Goal: Find specific page/section: Find specific page/section

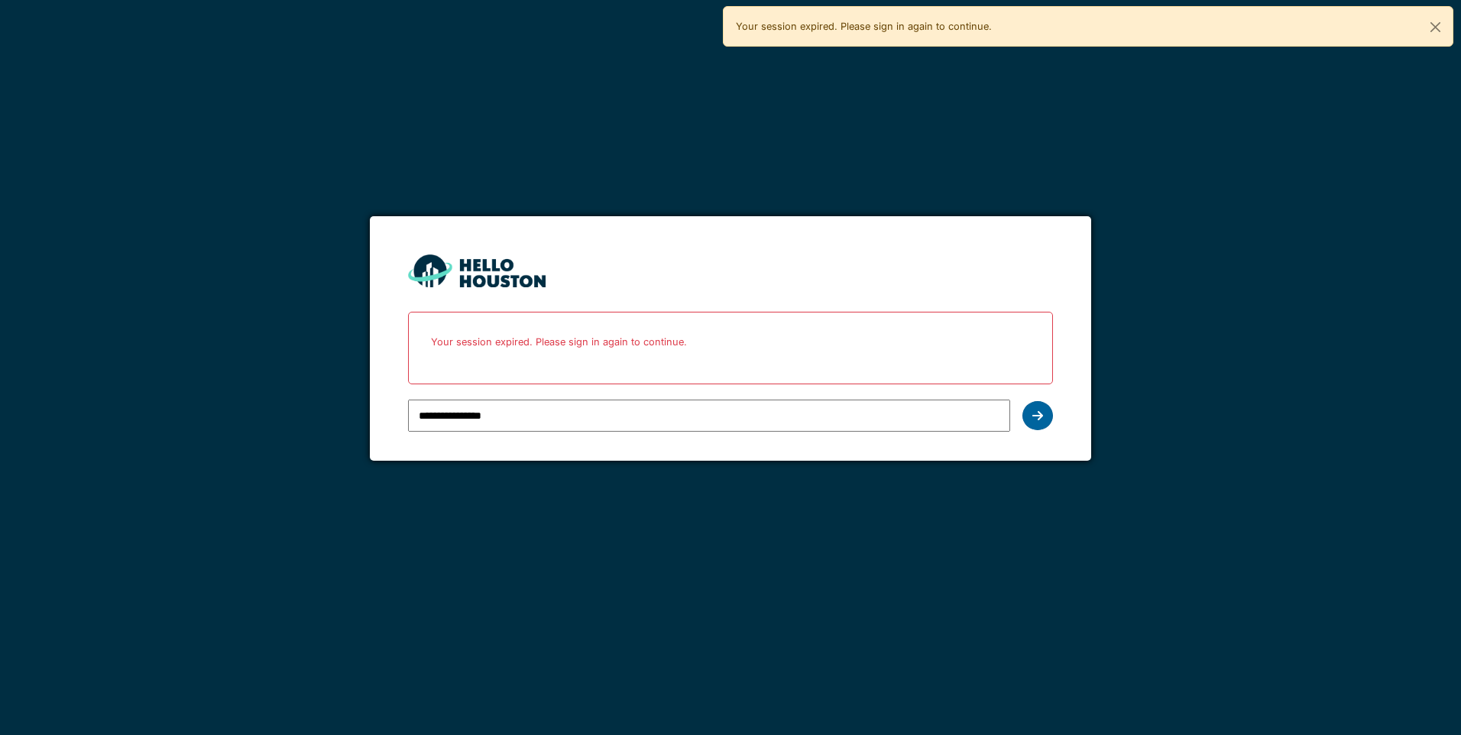
click at [1042, 412] on icon at bounding box center [1037, 416] width 11 height 12
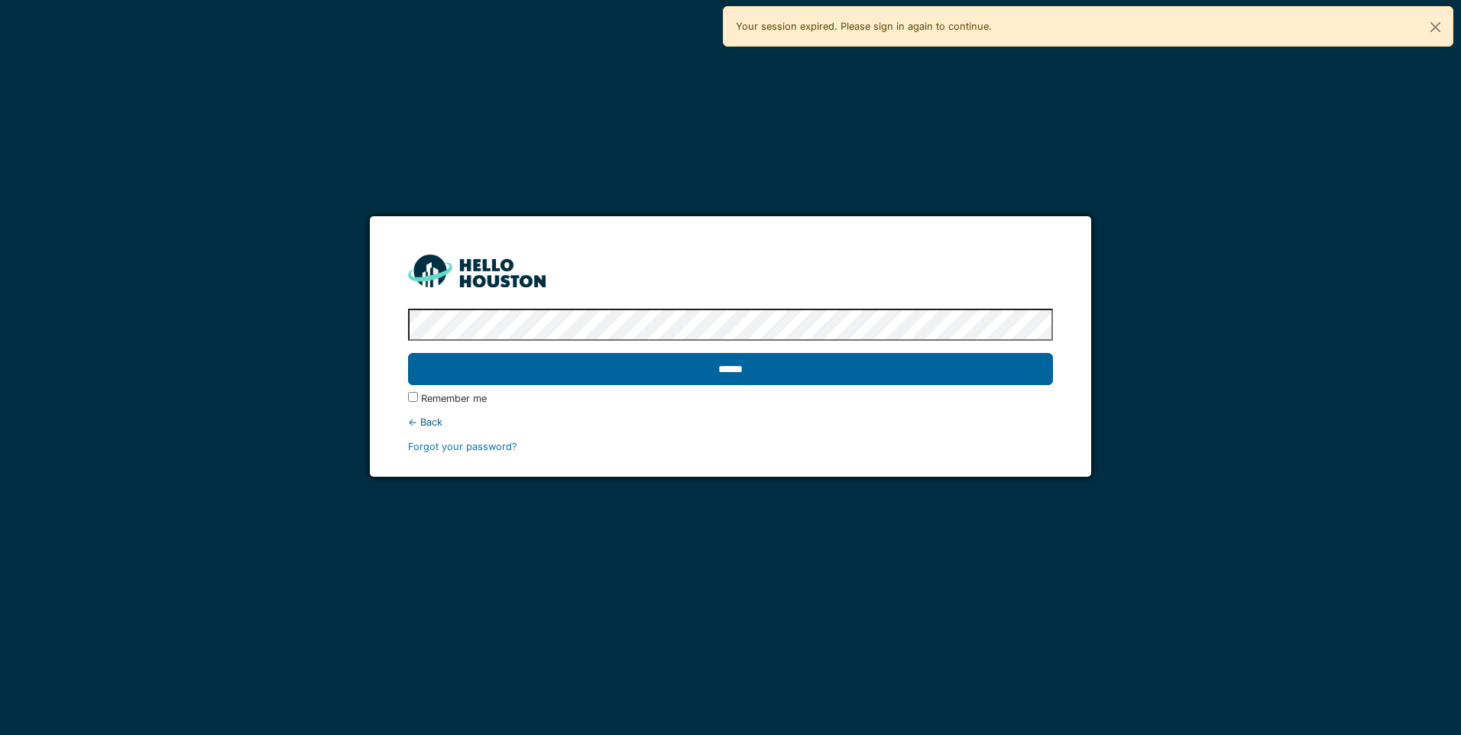
click at [1027, 373] on input "******" at bounding box center [730, 369] width 644 height 32
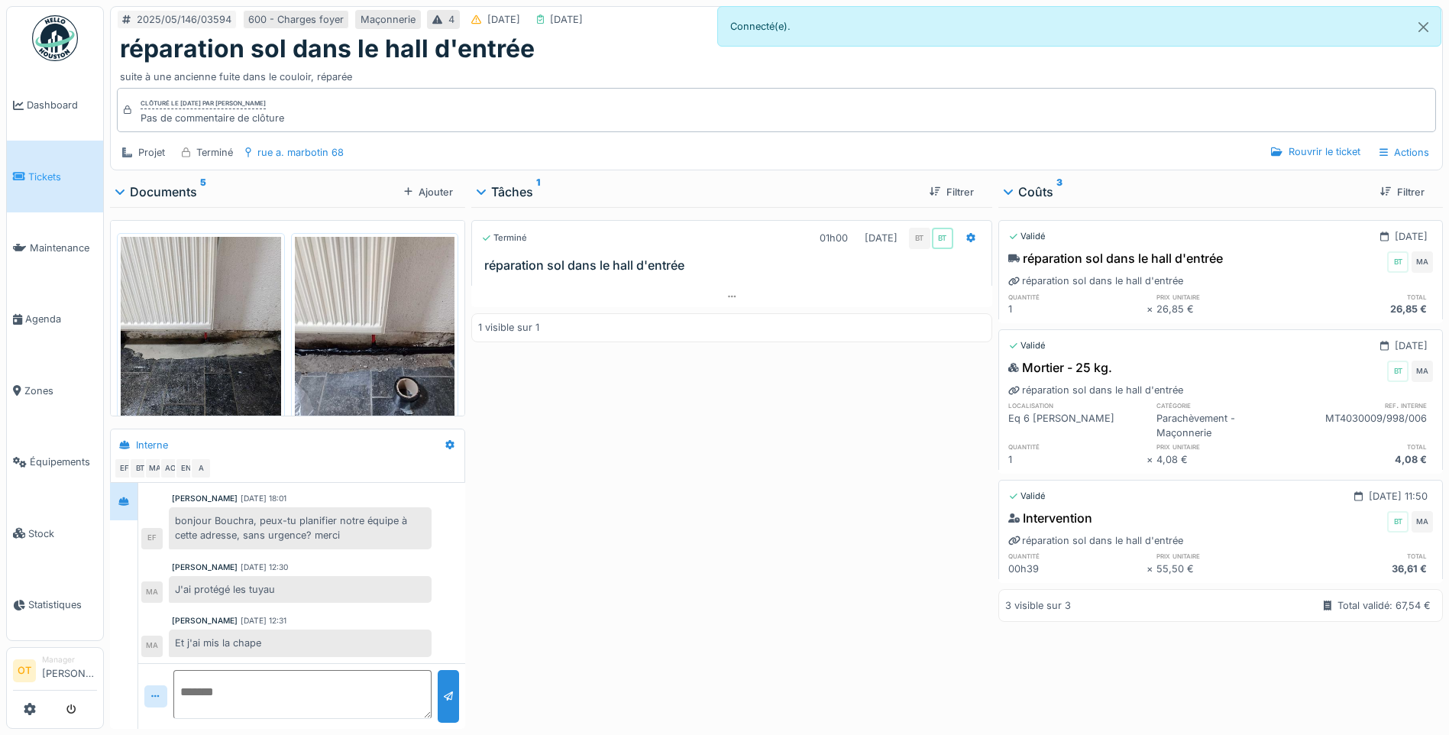
scroll to position [367, 0]
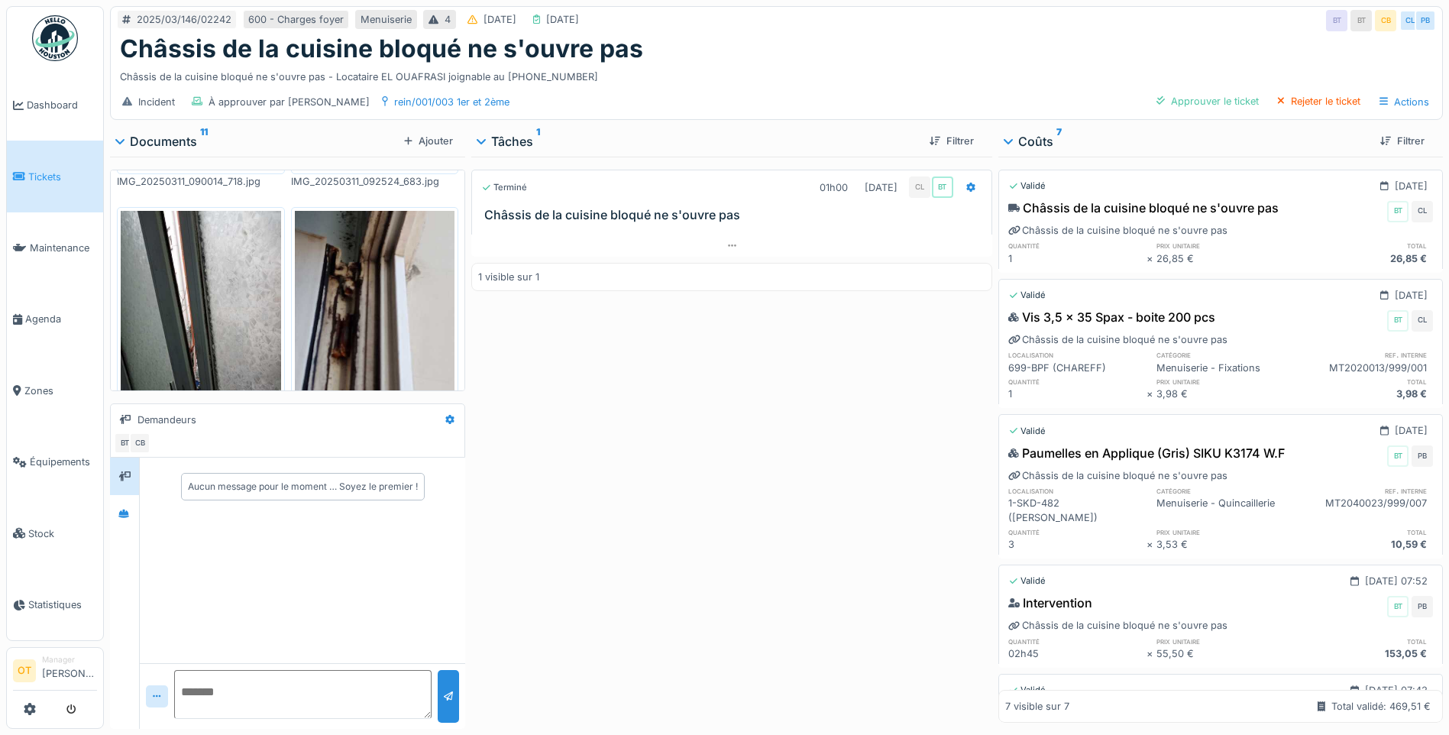
scroll to position [535, 0]
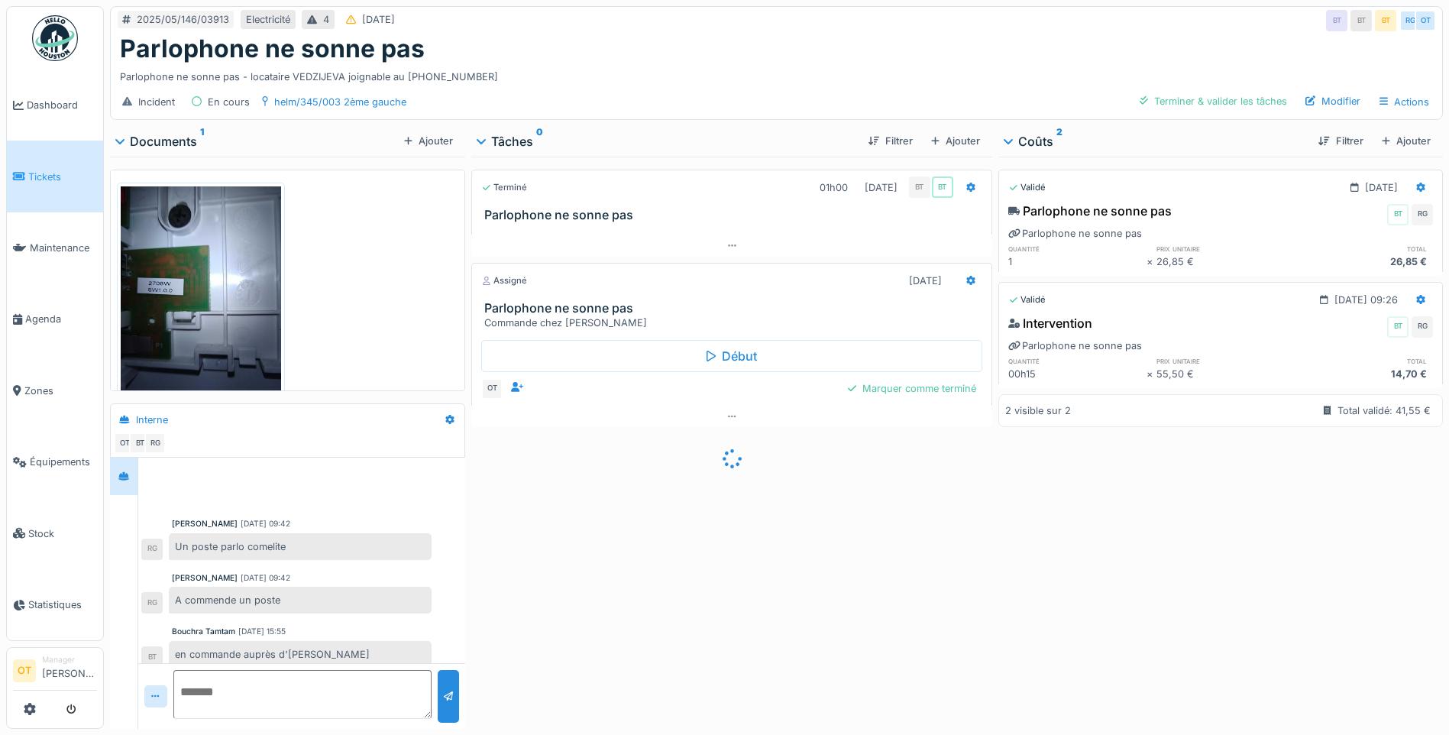
scroll to position [11, 0]
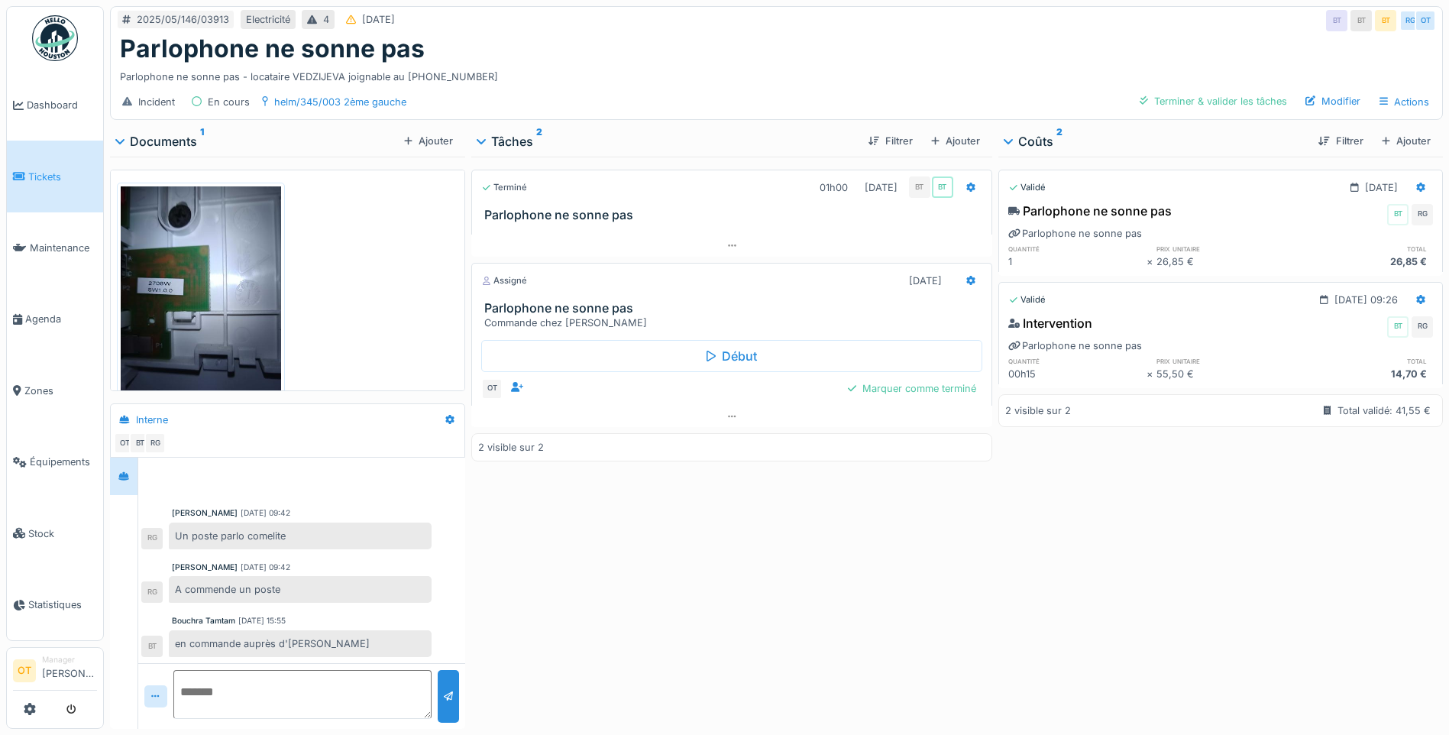
click at [174, 305] on img at bounding box center [201, 292] width 160 height 213
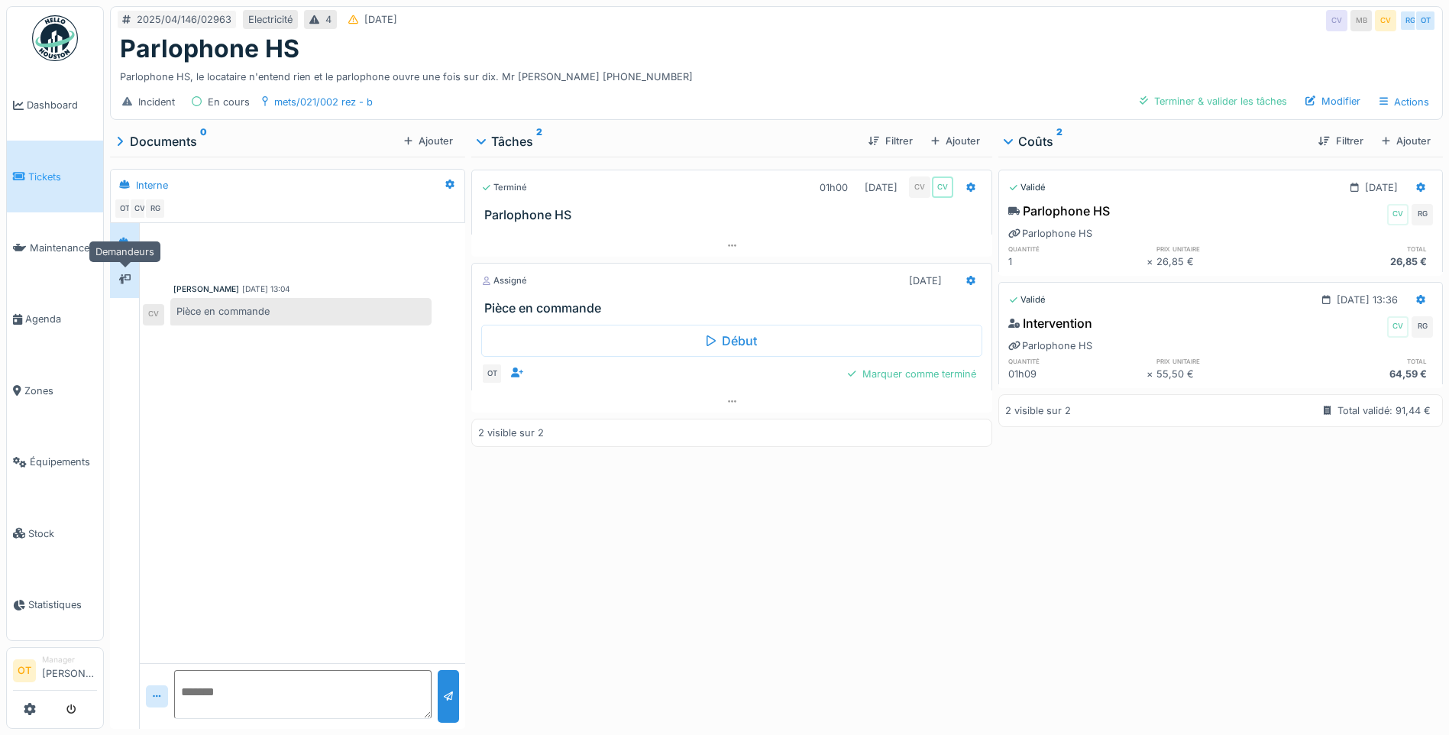
click at [128, 281] on icon at bounding box center [124, 279] width 12 height 10
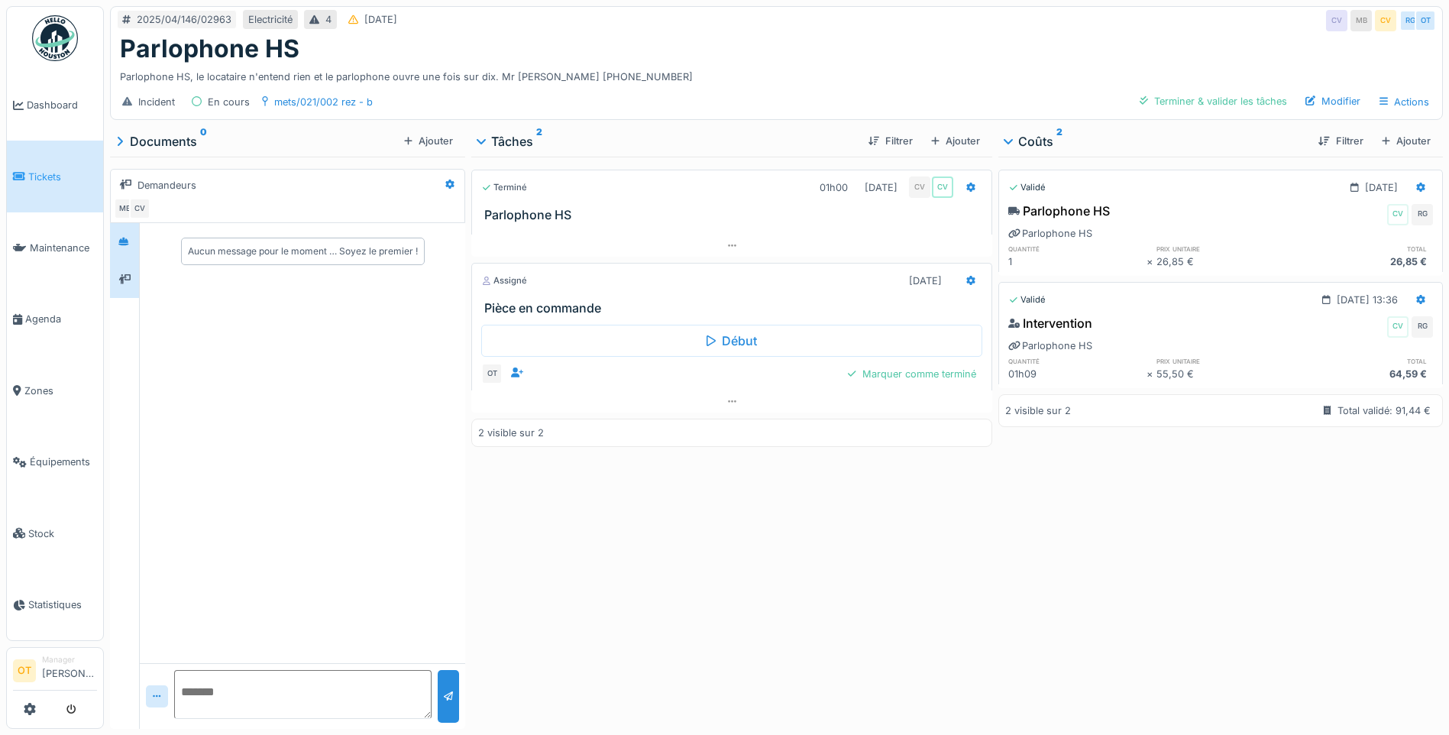
click at [127, 251] on div at bounding box center [123, 241] width 21 height 19
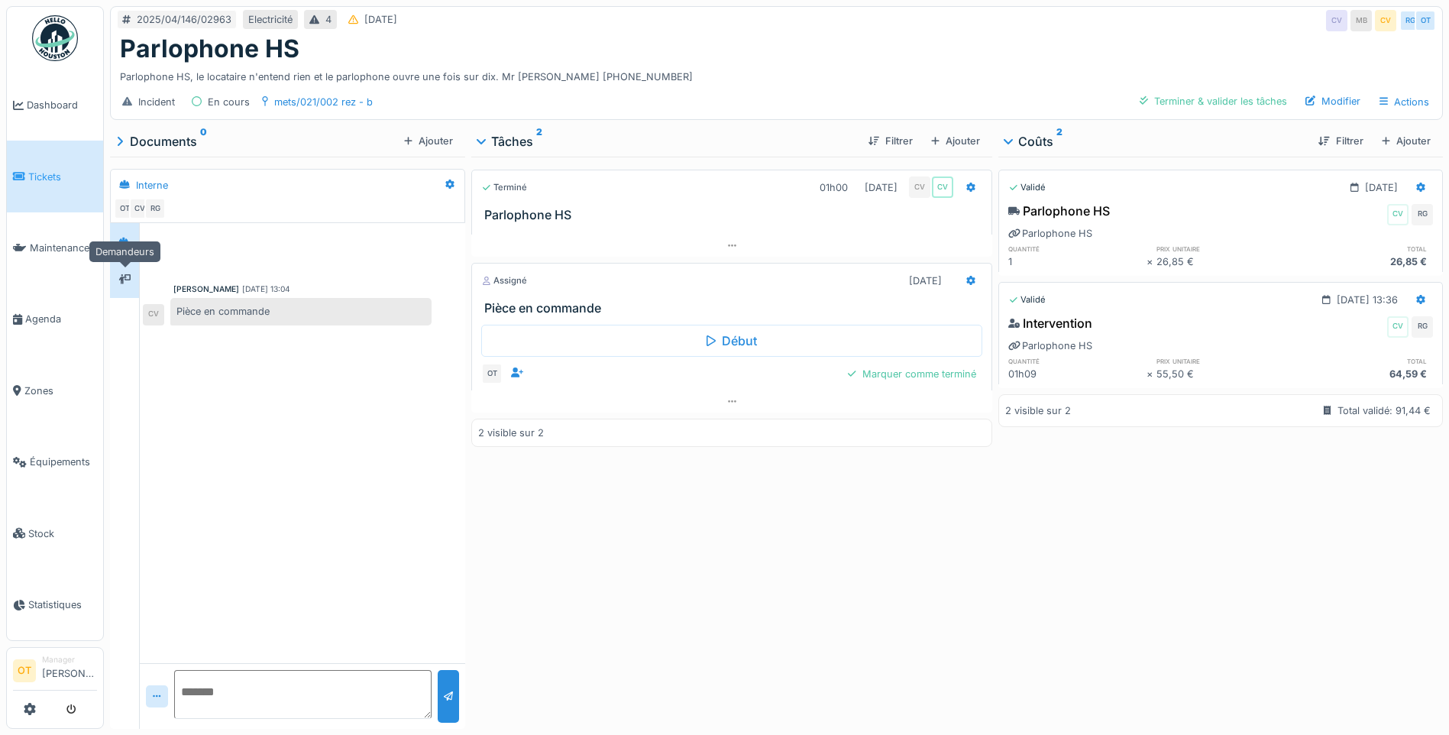
click at [125, 292] on div at bounding box center [124, 279] width 23 height 25
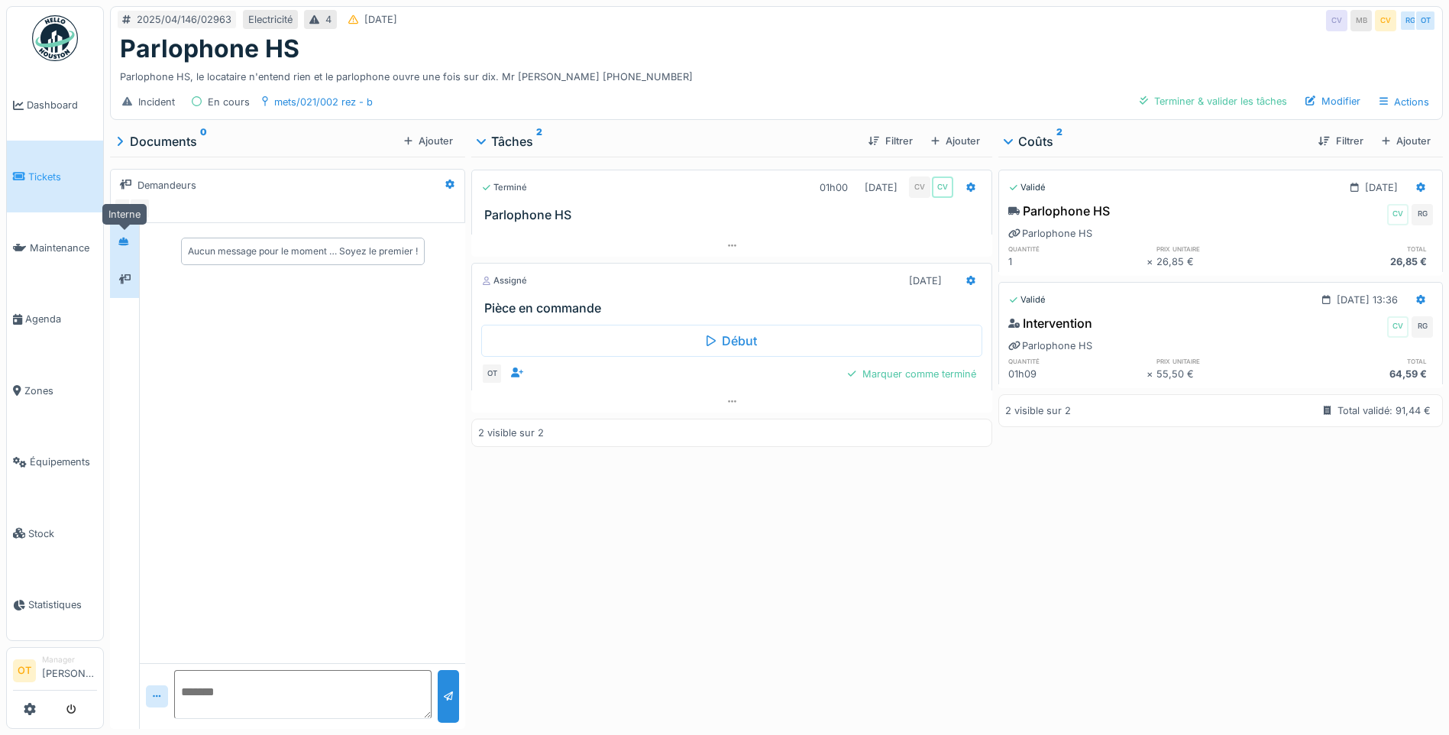
click at [119, 244] on icon at bounding box center [123, 242] width 11 height 10
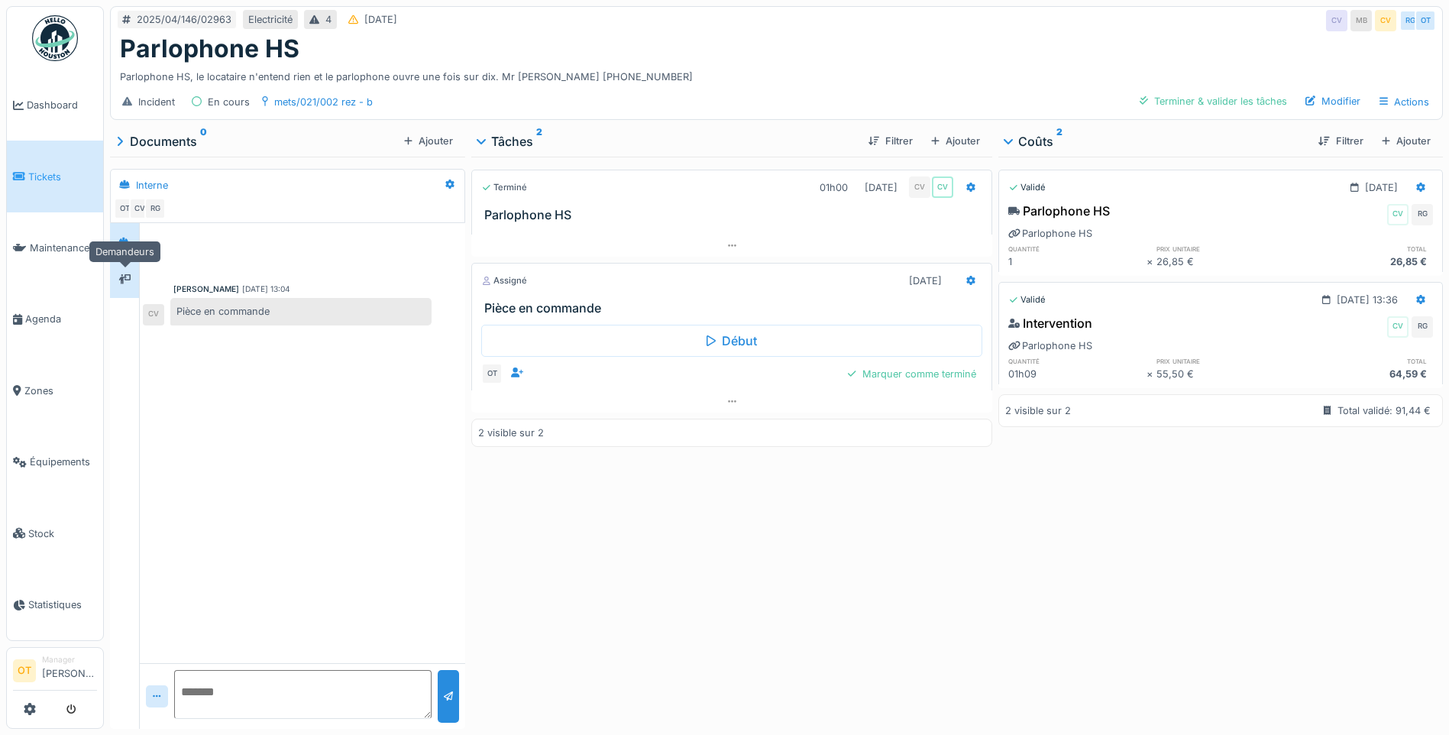
click at [126, 277] on icon at bounding box center [124, 279] width 11 height 10
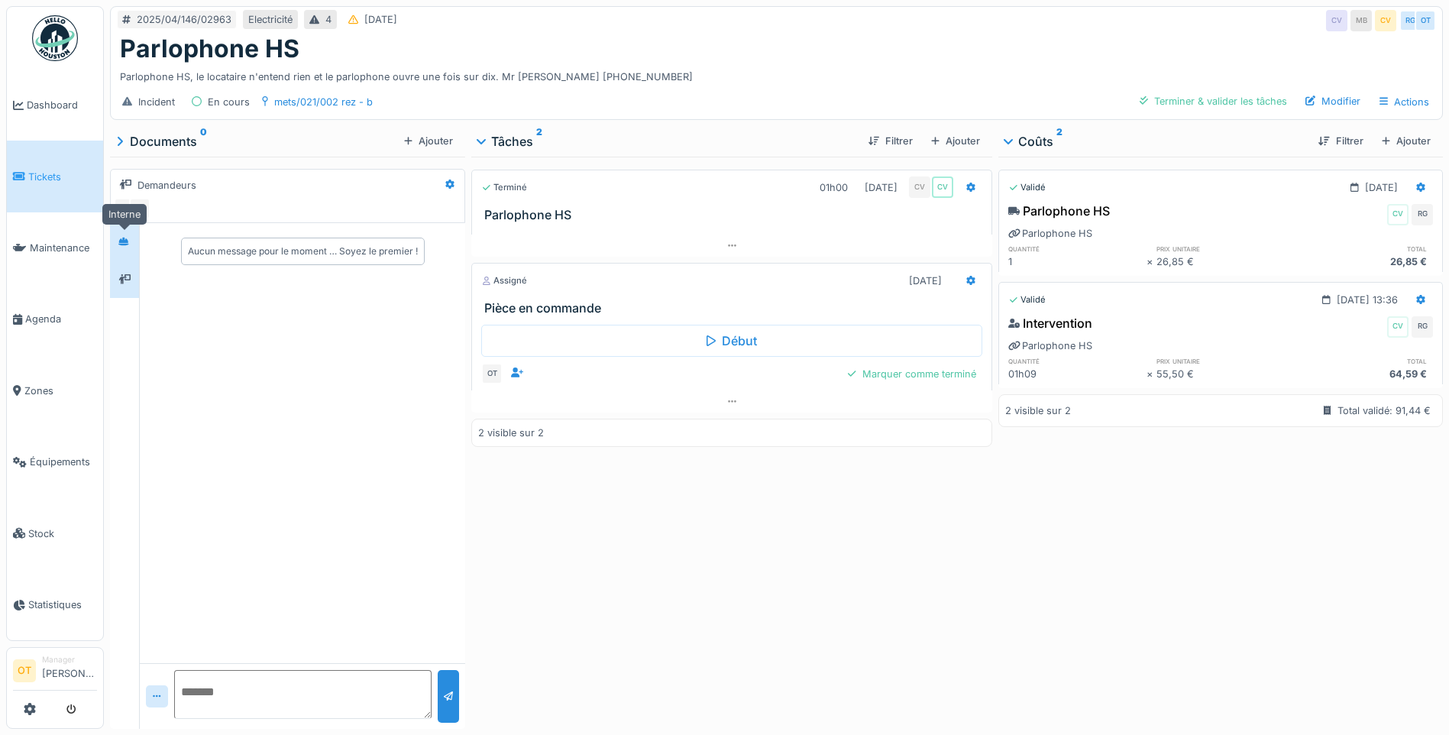
click at [118, 245] on div at bounding box center [123, 241] width 21 height 19
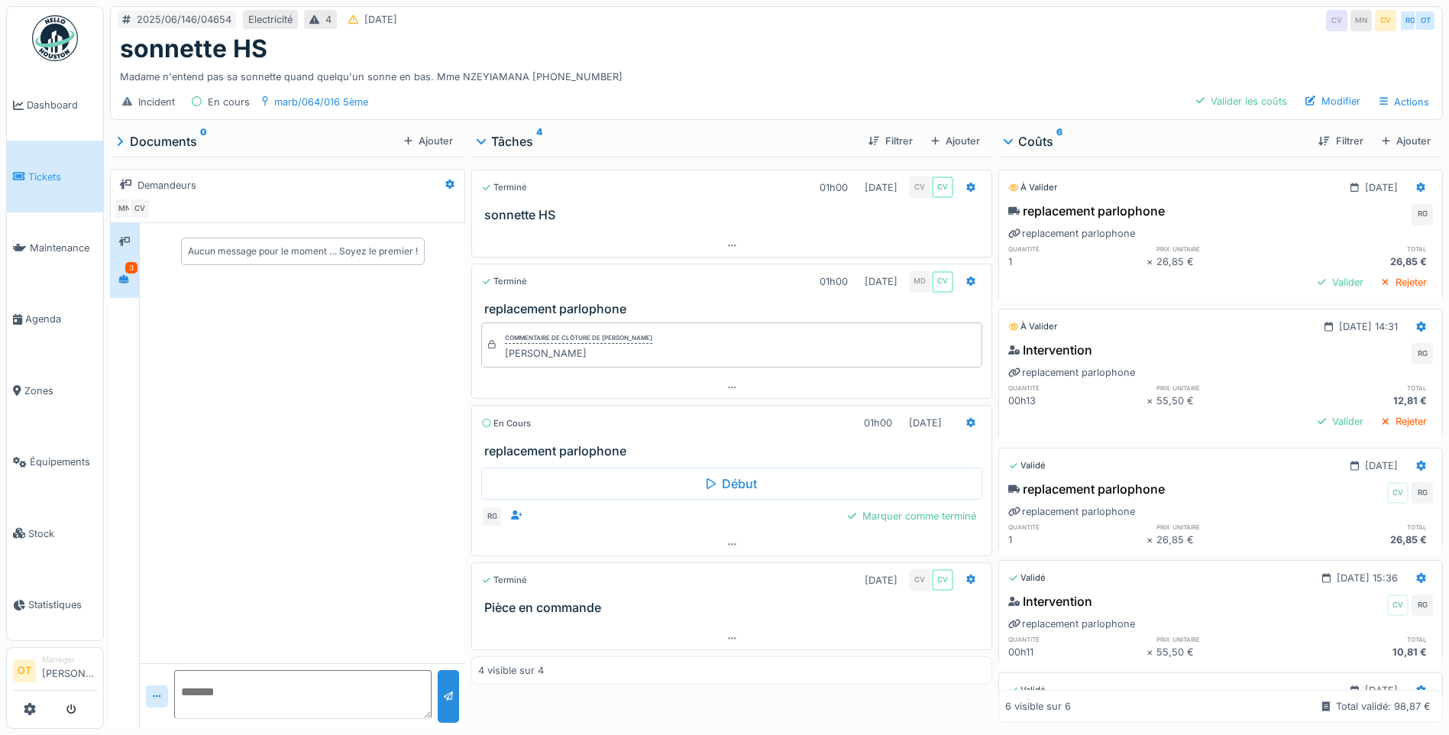
click at [136, 281] on div "3" at bounding box center [124, 279] width 29 height 37
